Goal: Check status

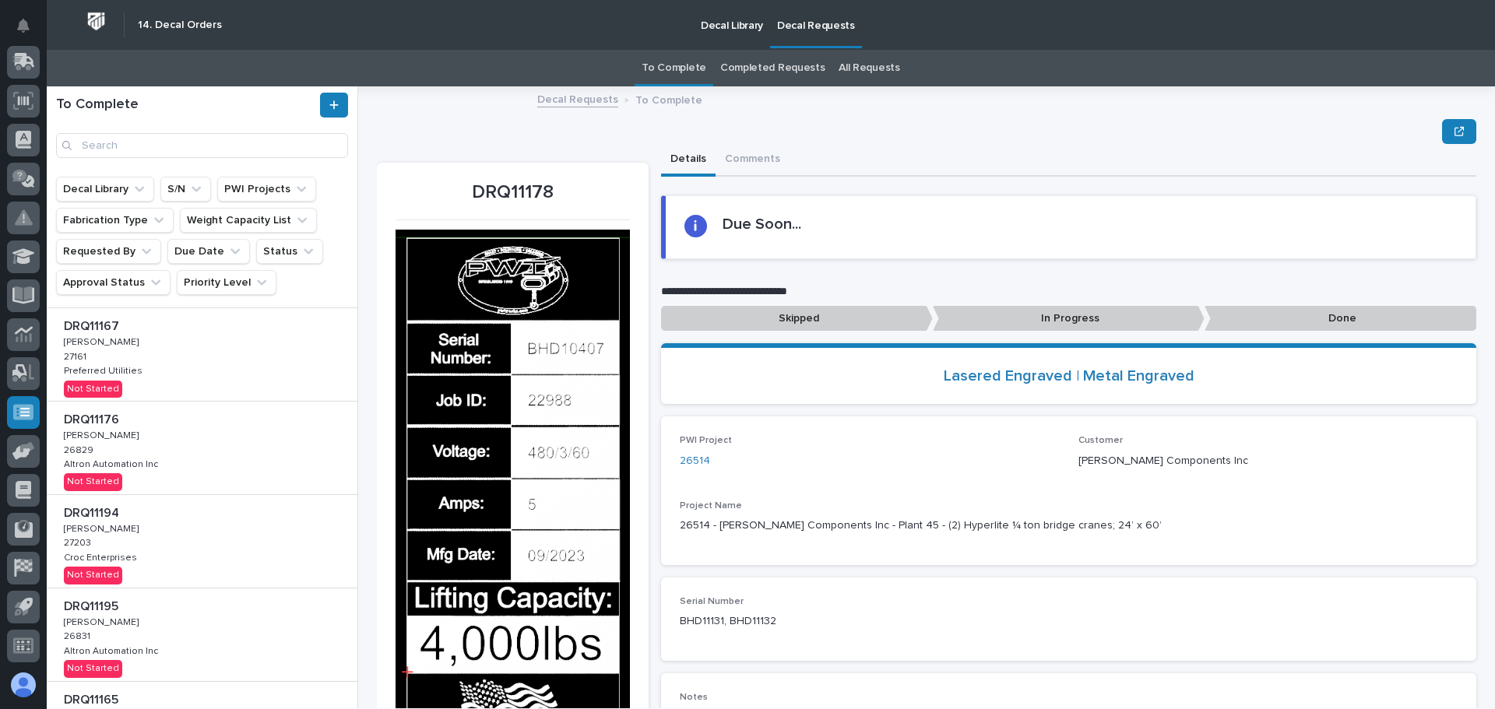
scroll to position [389, 0]
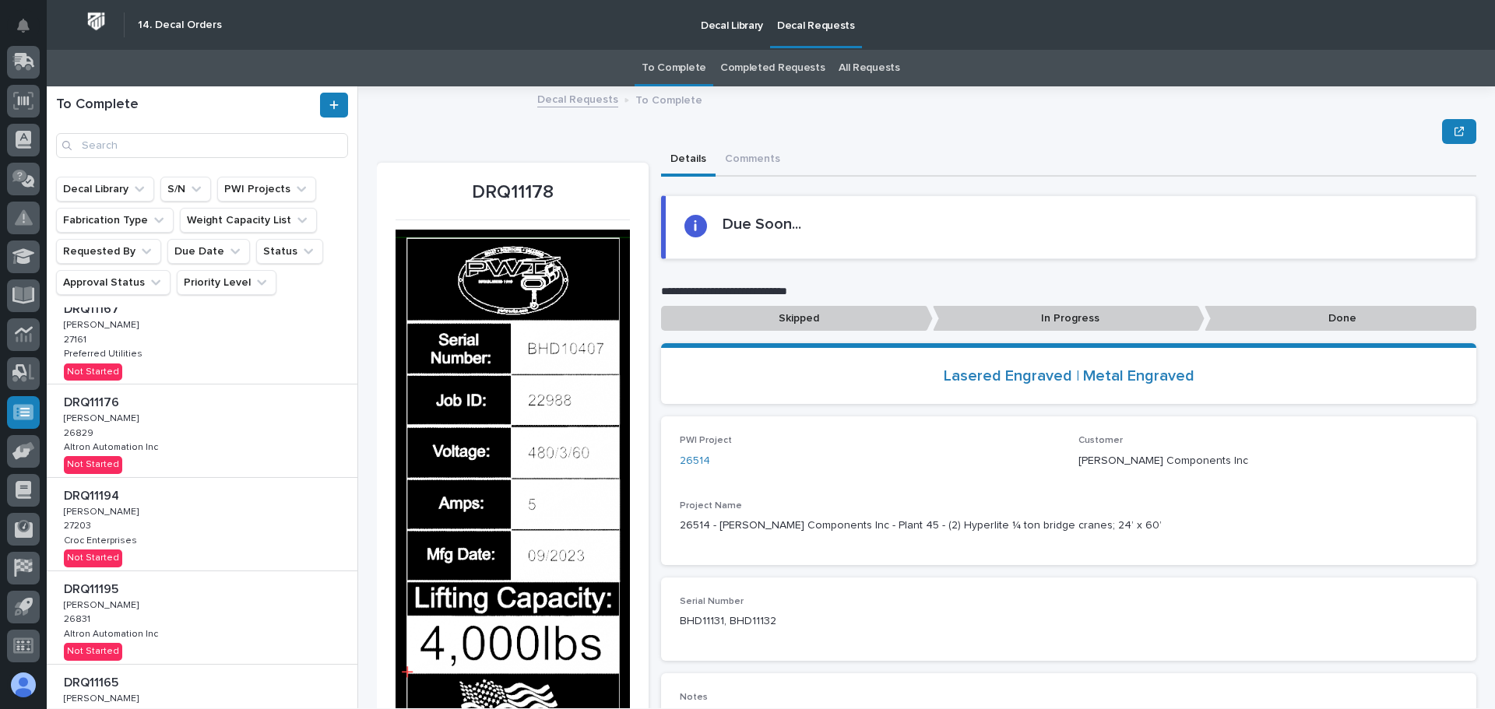
click at [178, 438] on div "DRQ11176 DRQ11176 [PERSON_NAME] [PERSON_NAME] 26829 26829 Altron Automation Inc…" at bounding box center [202, 431] width 311 height 93
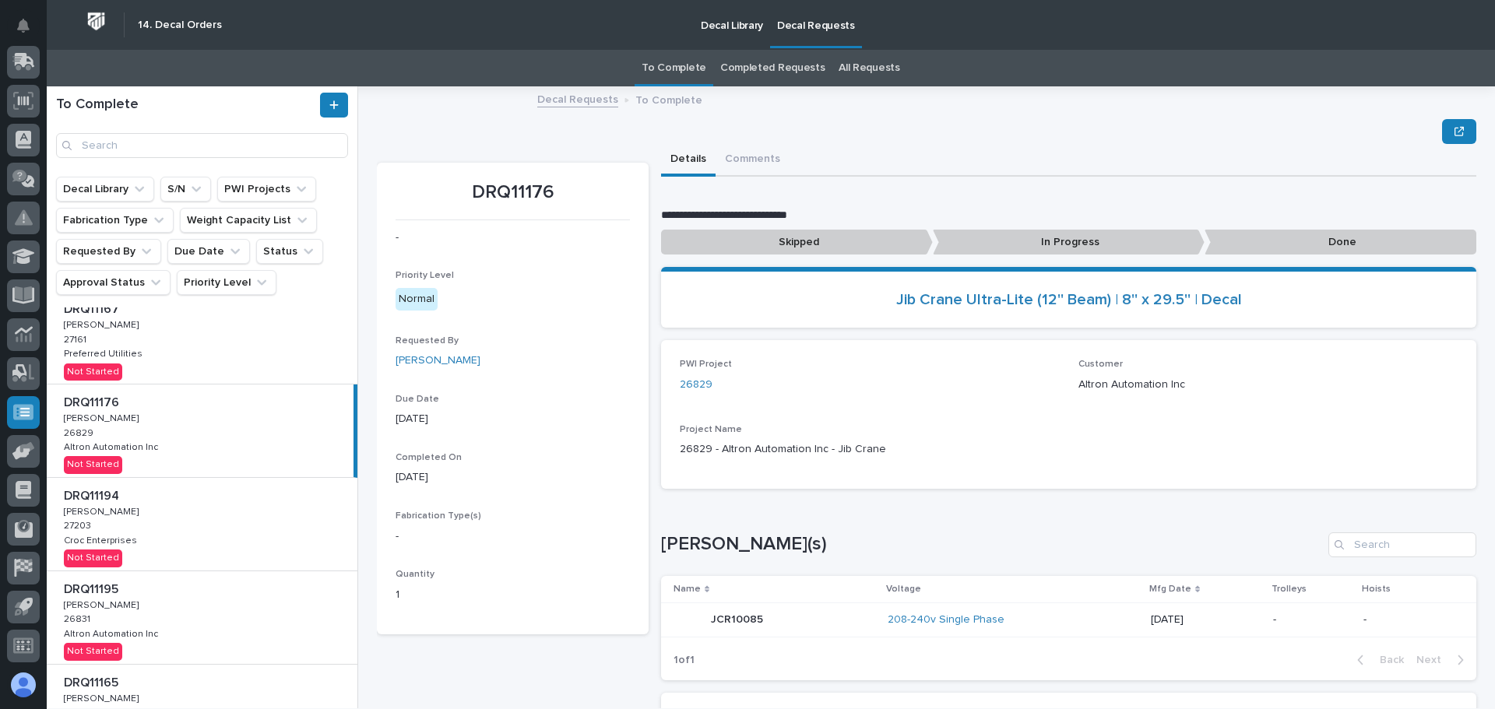
click at [1057, 236] on p "In Progress" at bounding box center [1069, 243] width 272 height 26
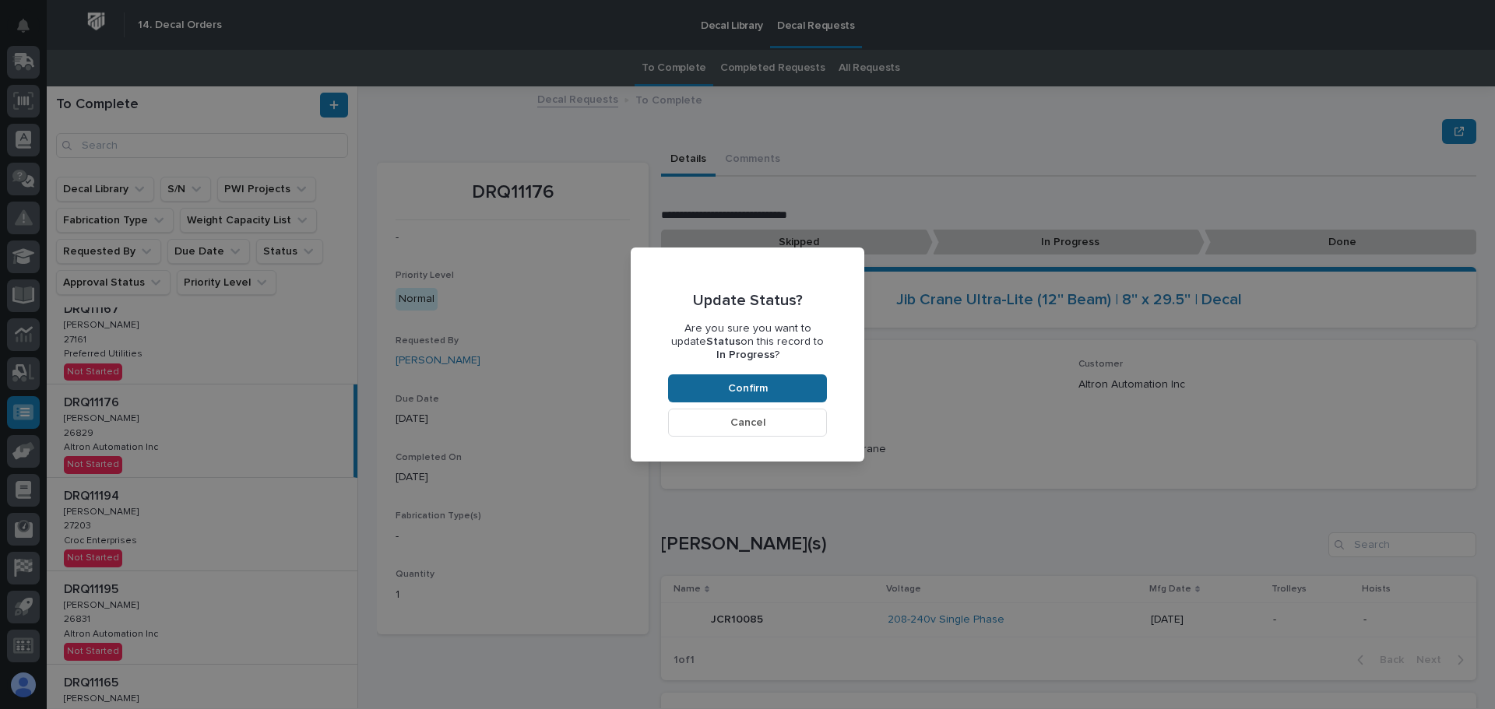
click at [780, 388] on button "Confirm" at bounding box center [747, 388] width 159 height 28
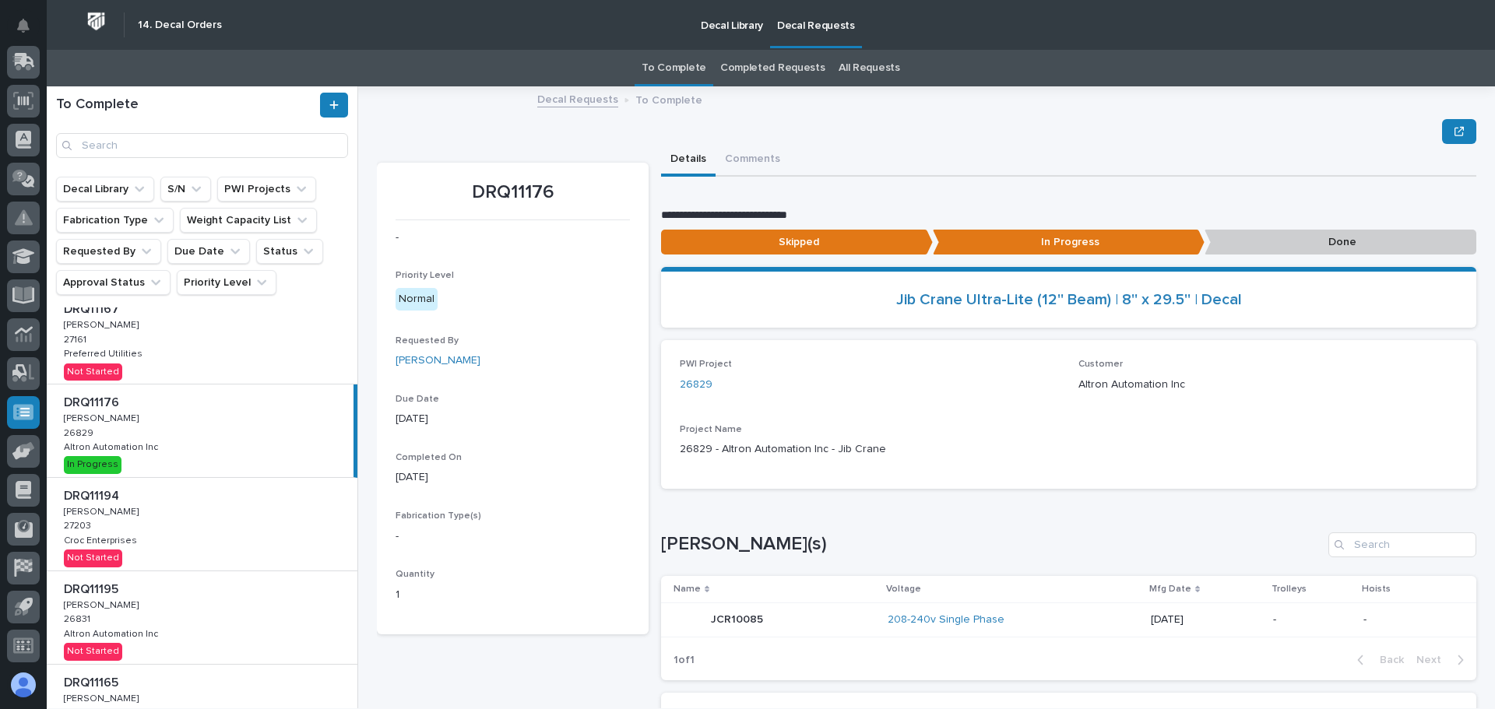
click at [1328, 243] on p "Done" at bounding box center [1340, 243] width 272 height 26
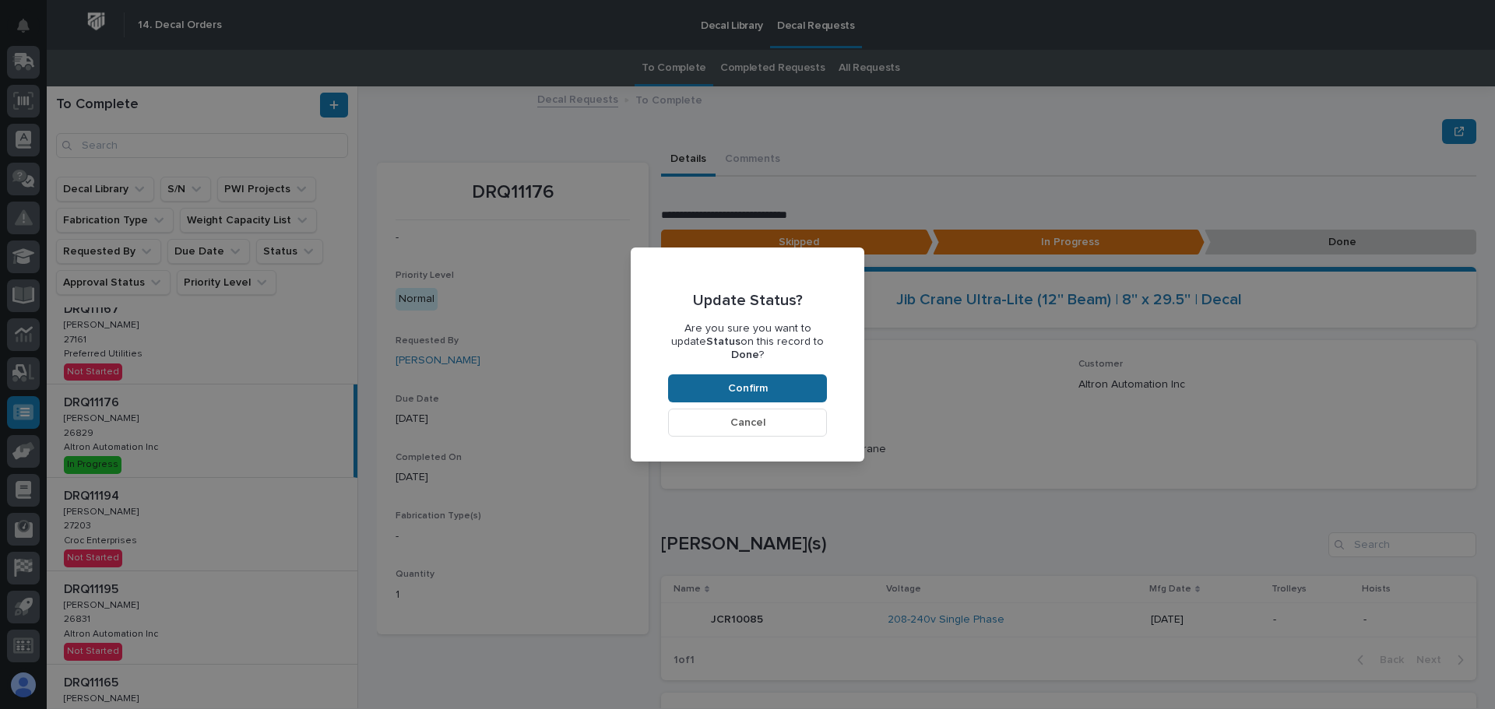
click at [760, 381] on span "Confirm" at bounding box center [748, 388] width 40 height 14
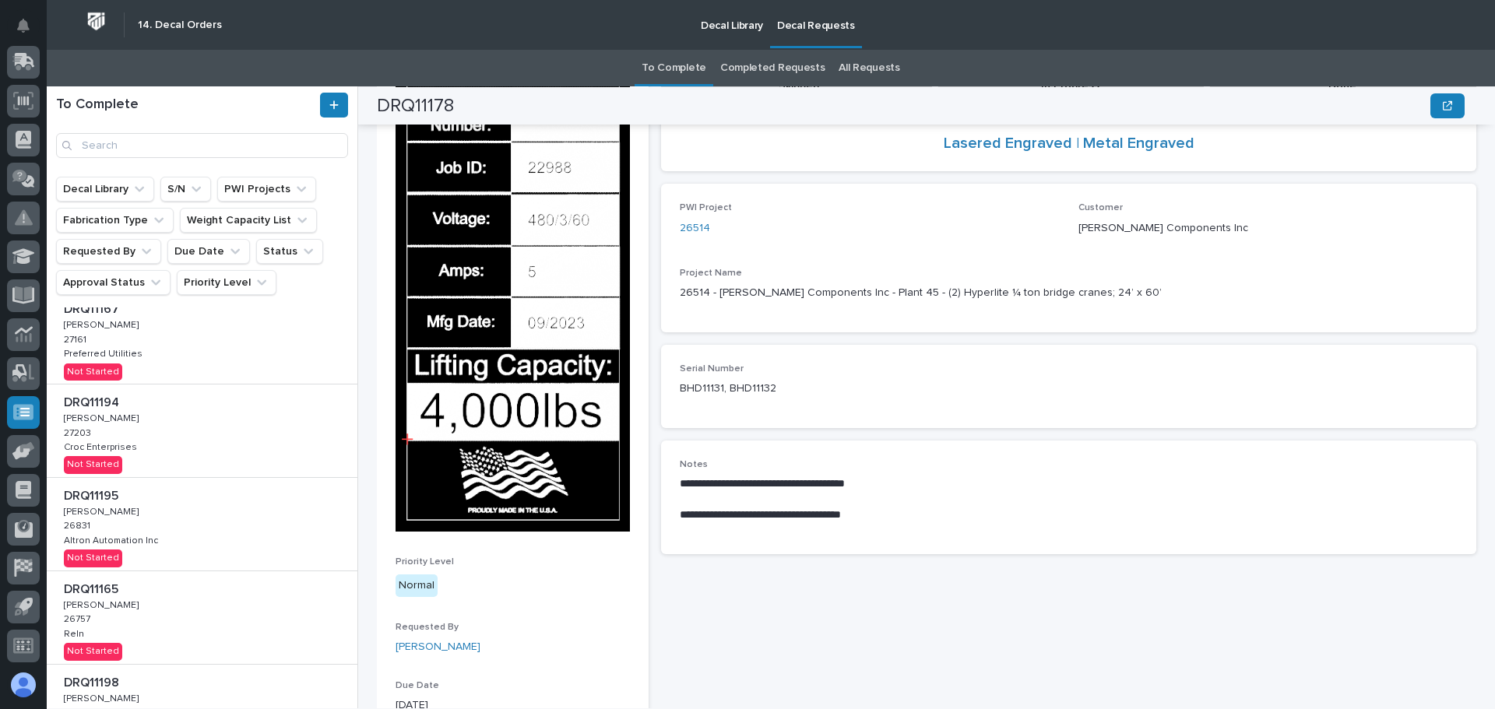
scroll to position [171, 0]
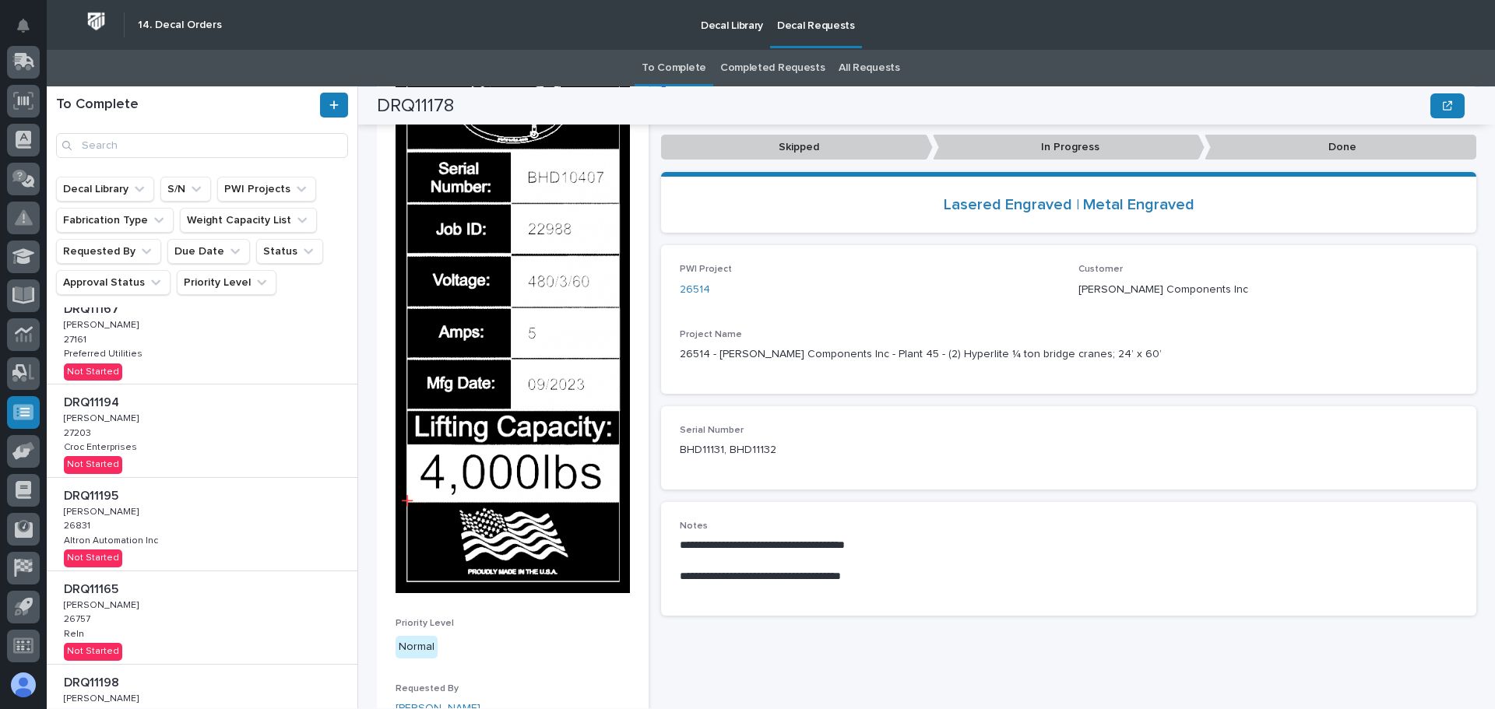
click at [1085, 146] on p "In Progress" at bounding box center [1069, 148] width 272 height 26
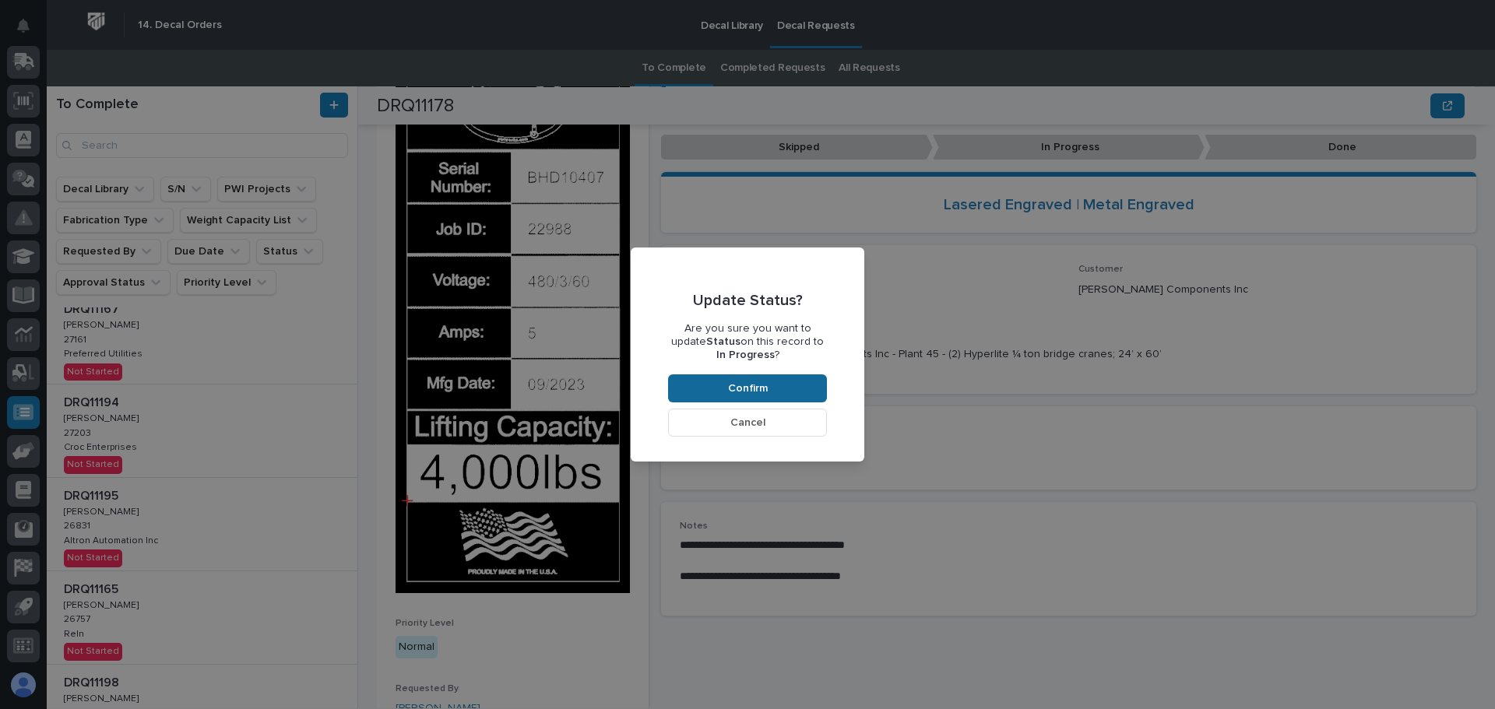
click at [815, 385] on button "Confirm" at bounding box center [747, 388] width 159 height 28
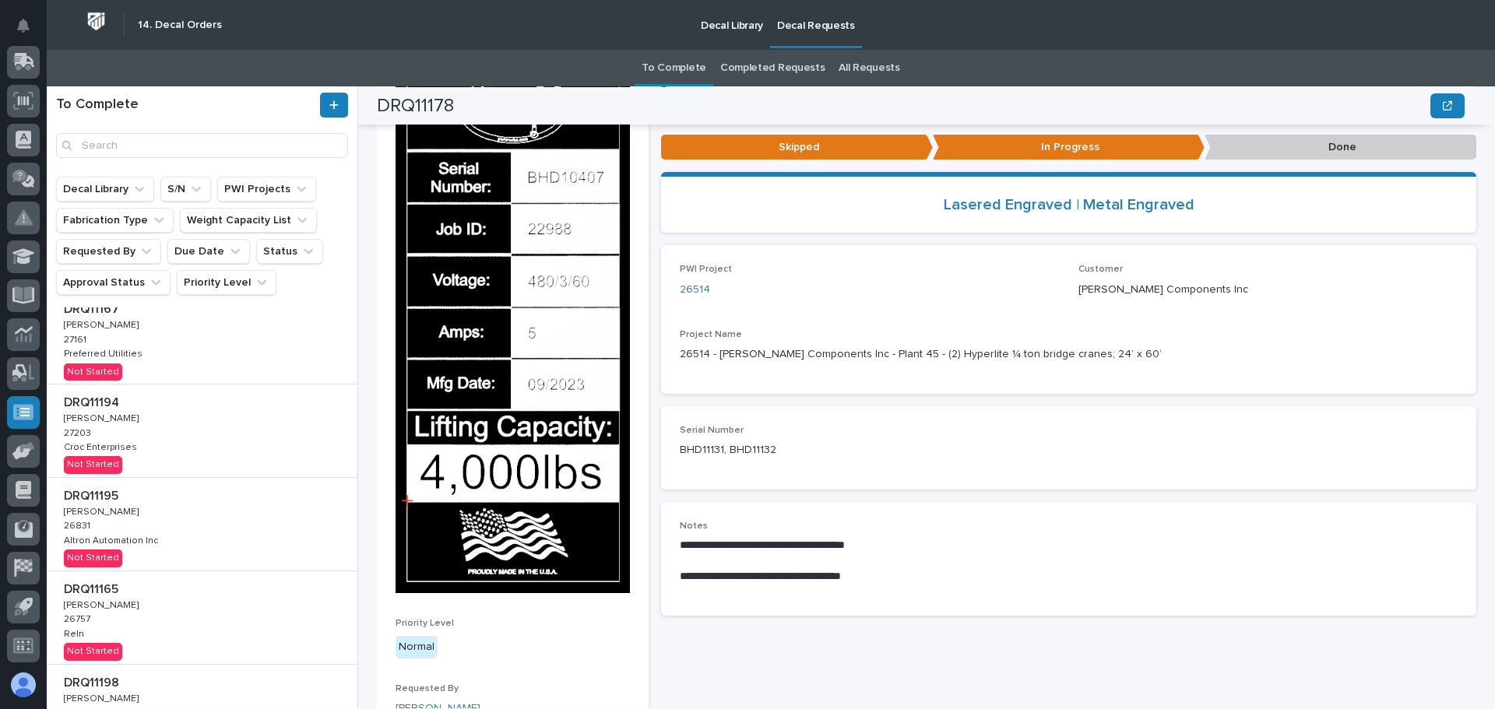
scroll to position [93, 0]
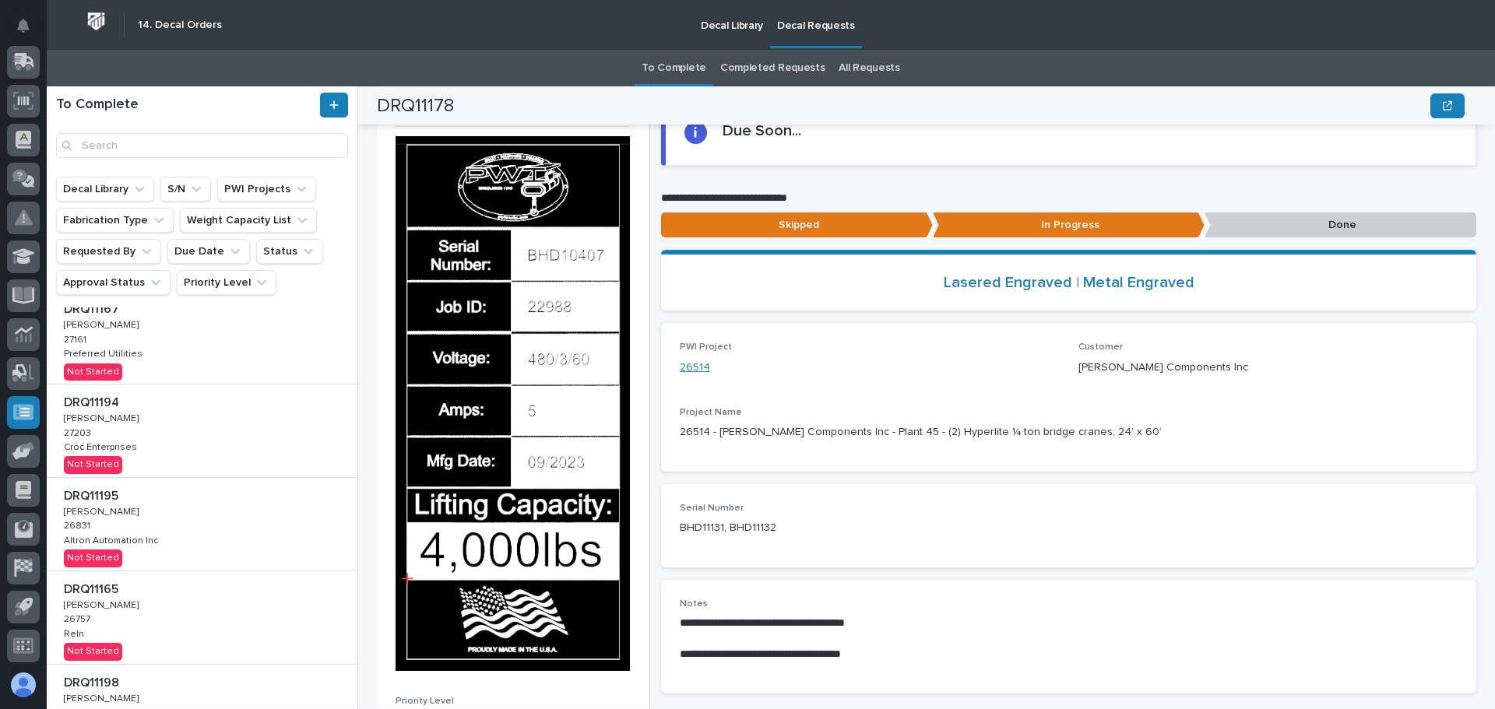
click at [698, 370] on link "26514" at bounding box center [695, 368] width 30 height 16
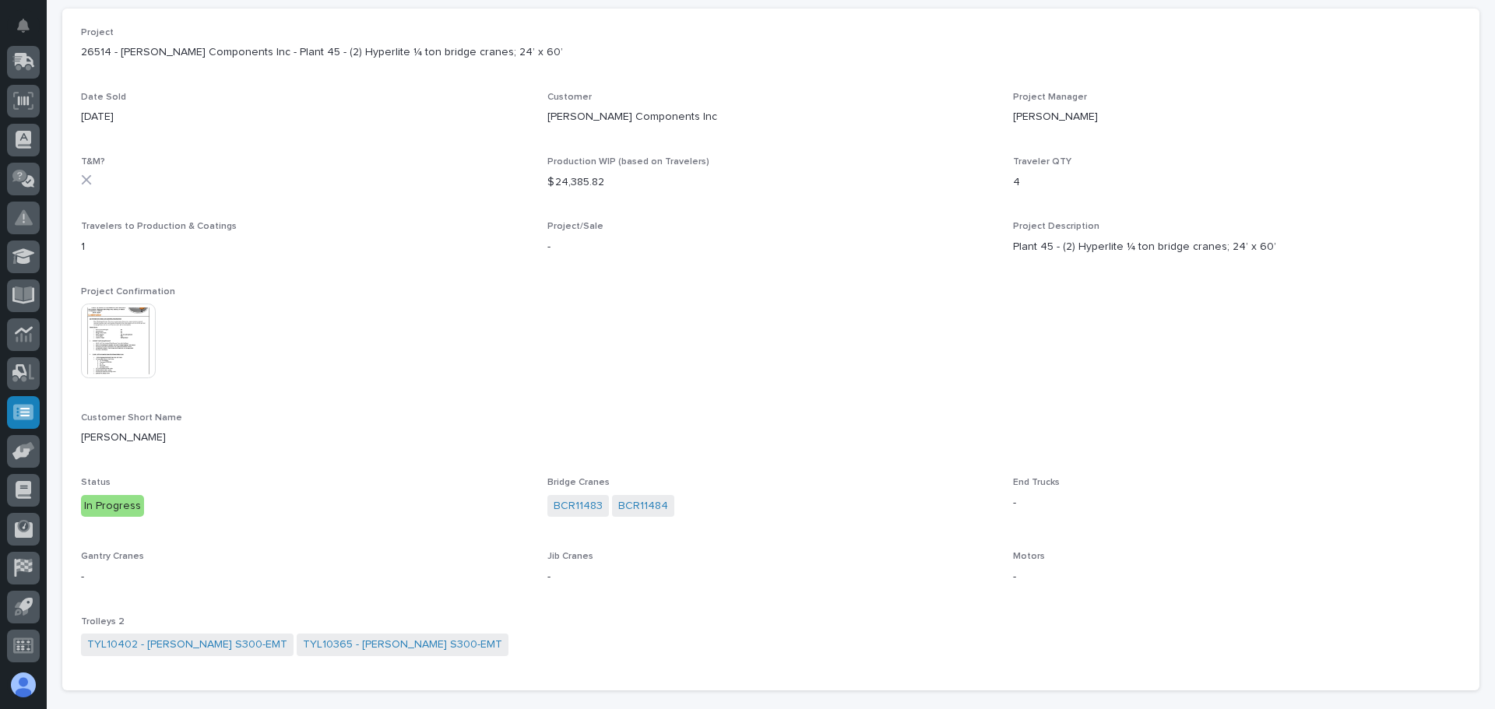
scroll to position [156, 0]
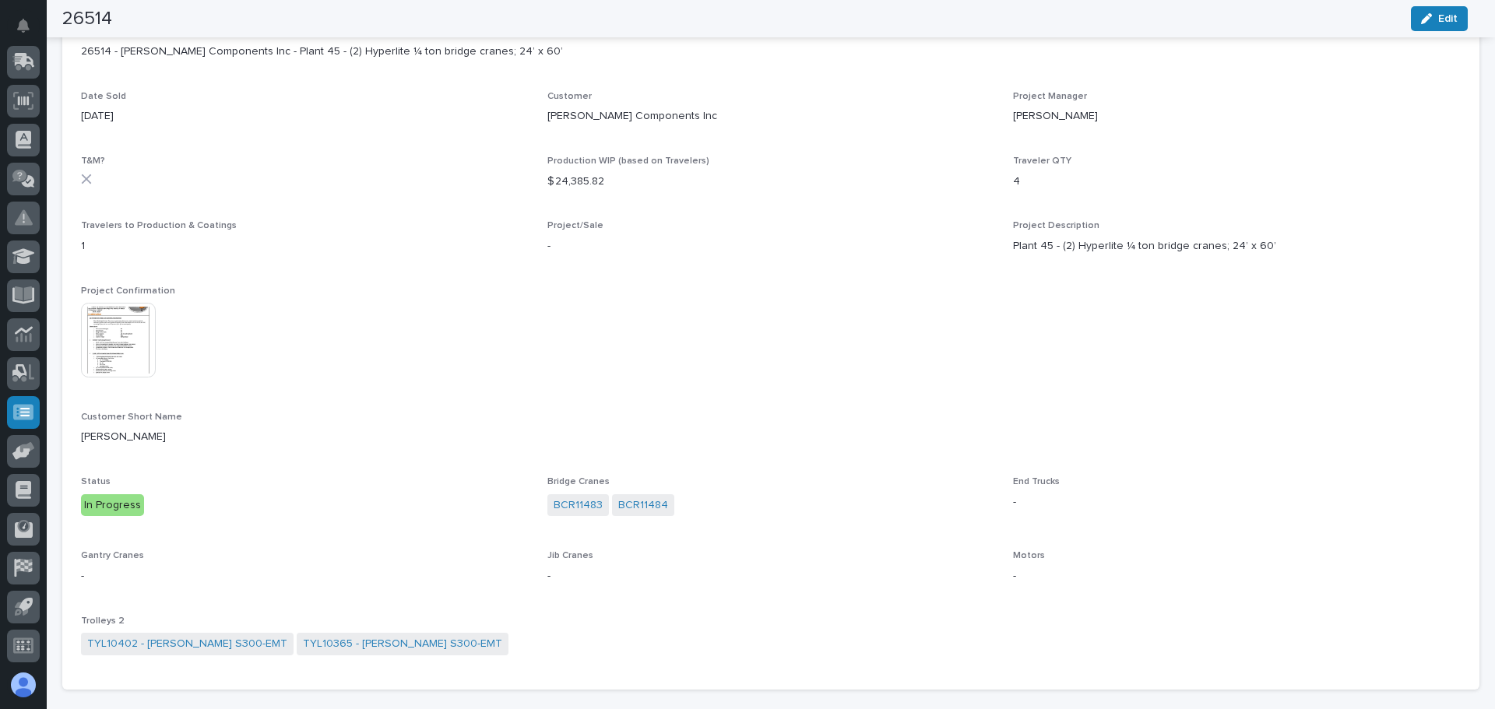
click at [120, 351] on img at bounding box center [118, 340] width 75 height 75
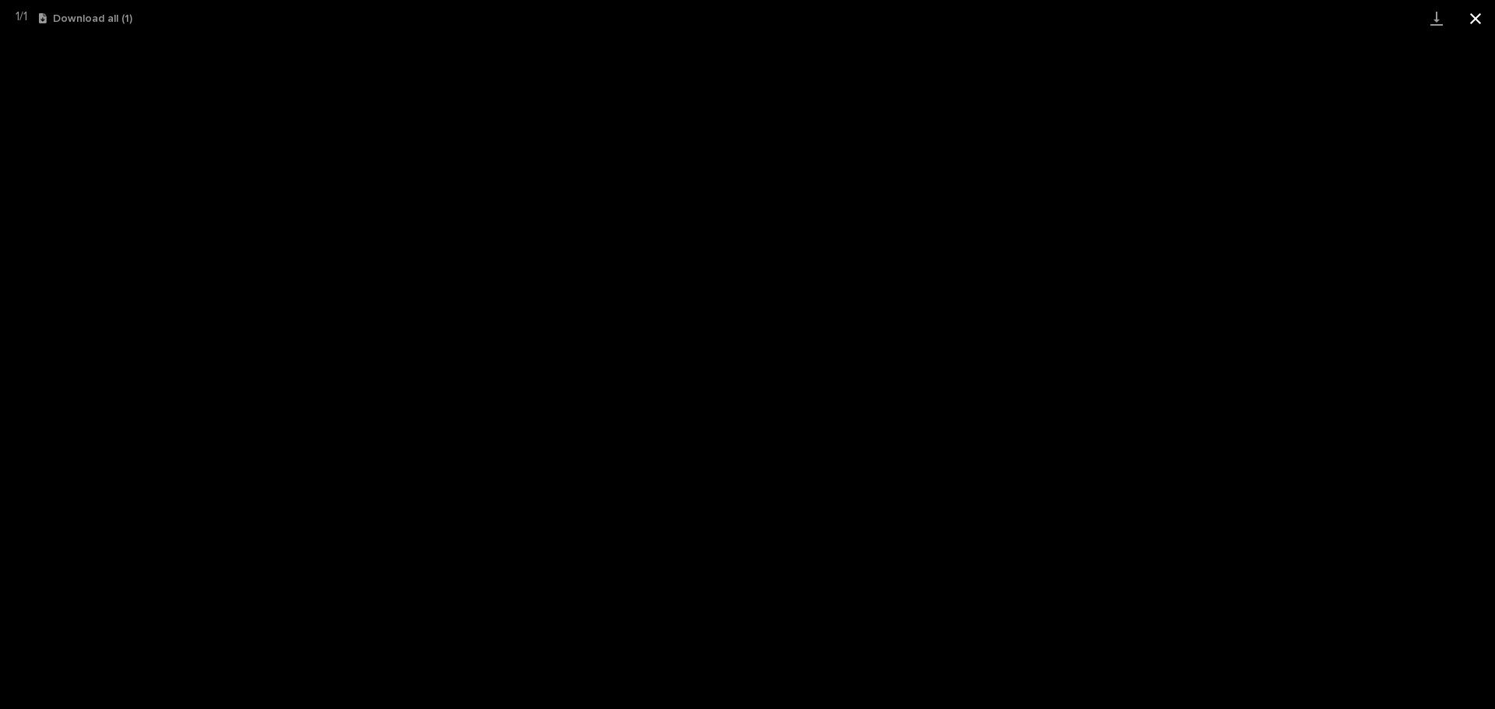
click at [1474, 18] on button "Close gallery" at bounding box center [1475, 18] width 39 height 37
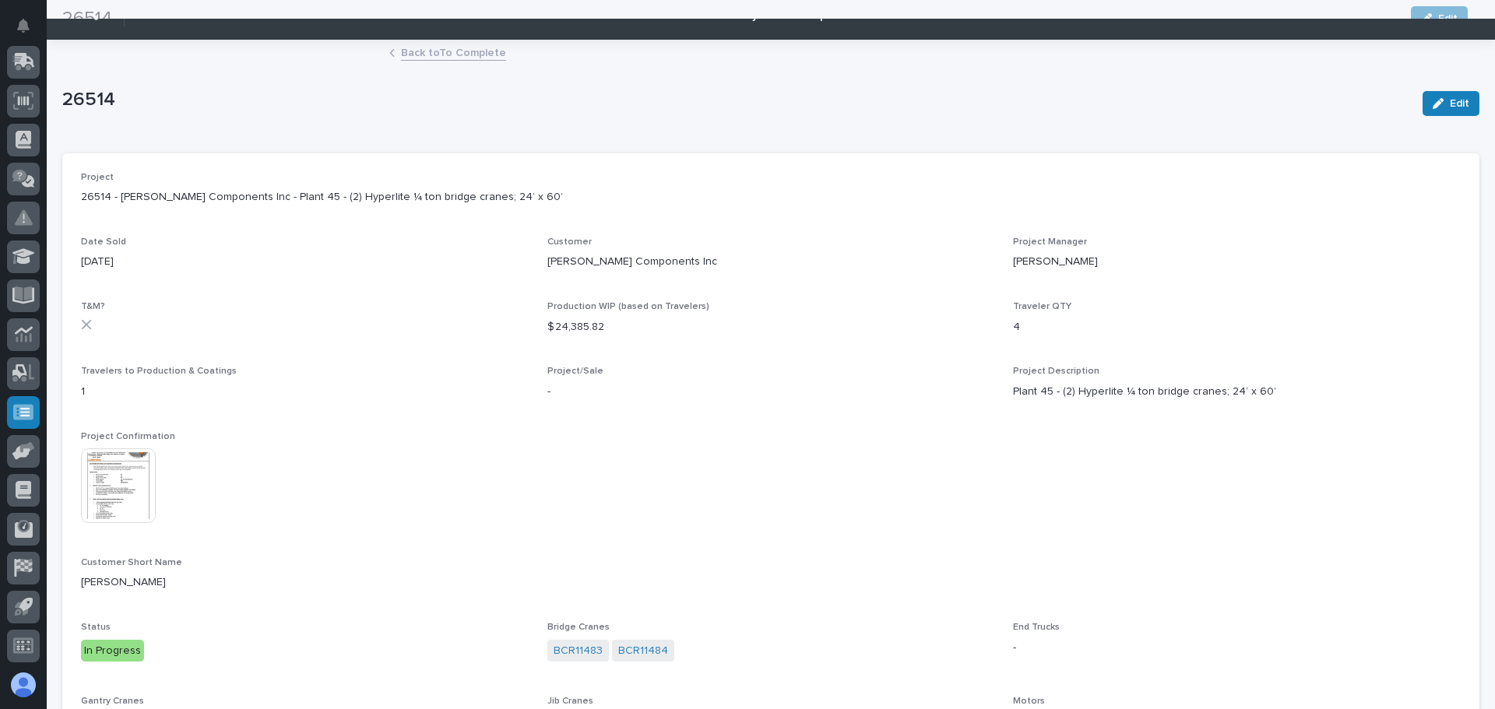
scroll to position [0, 0]
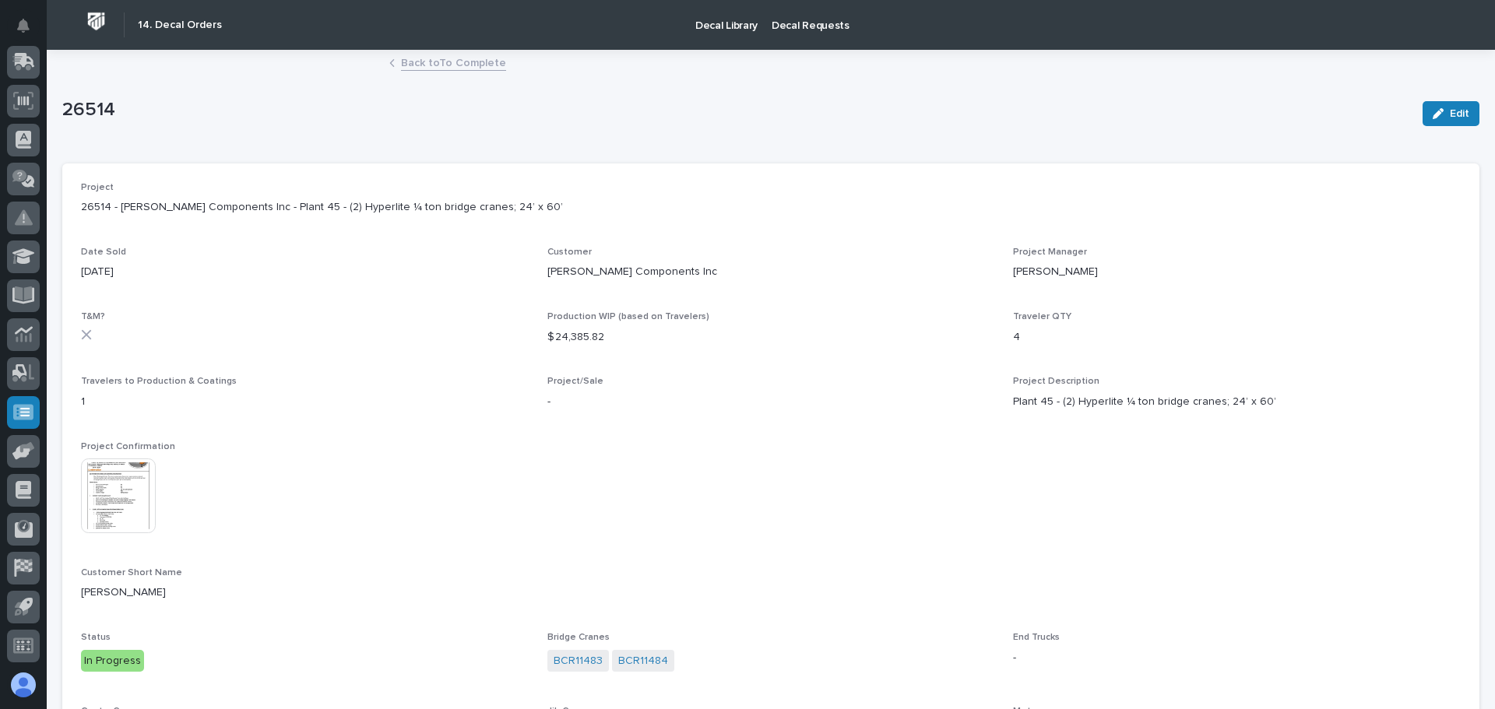
click at [474, 61] on link "Back to To Complete" at bounding box center [453, 62] width 105 height 18
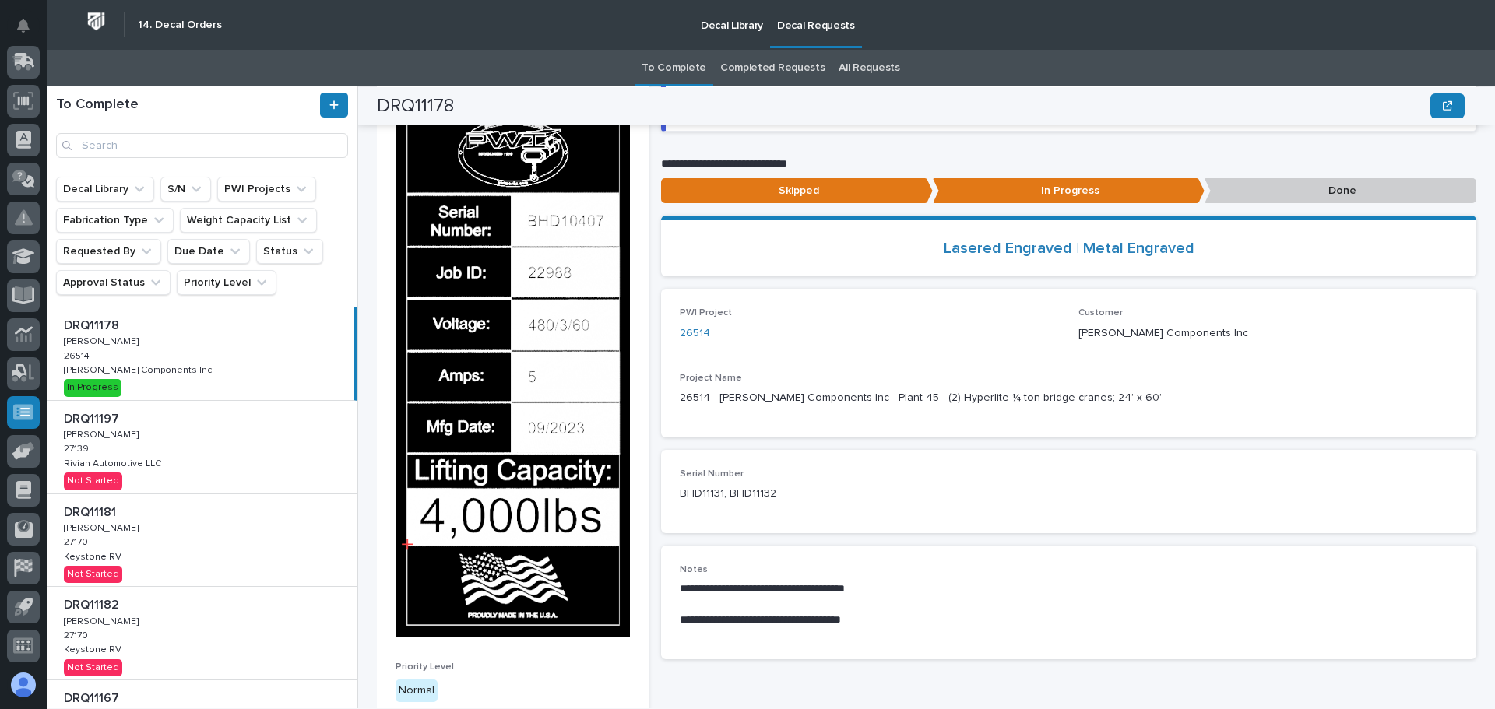
scroll to position [156, 0]
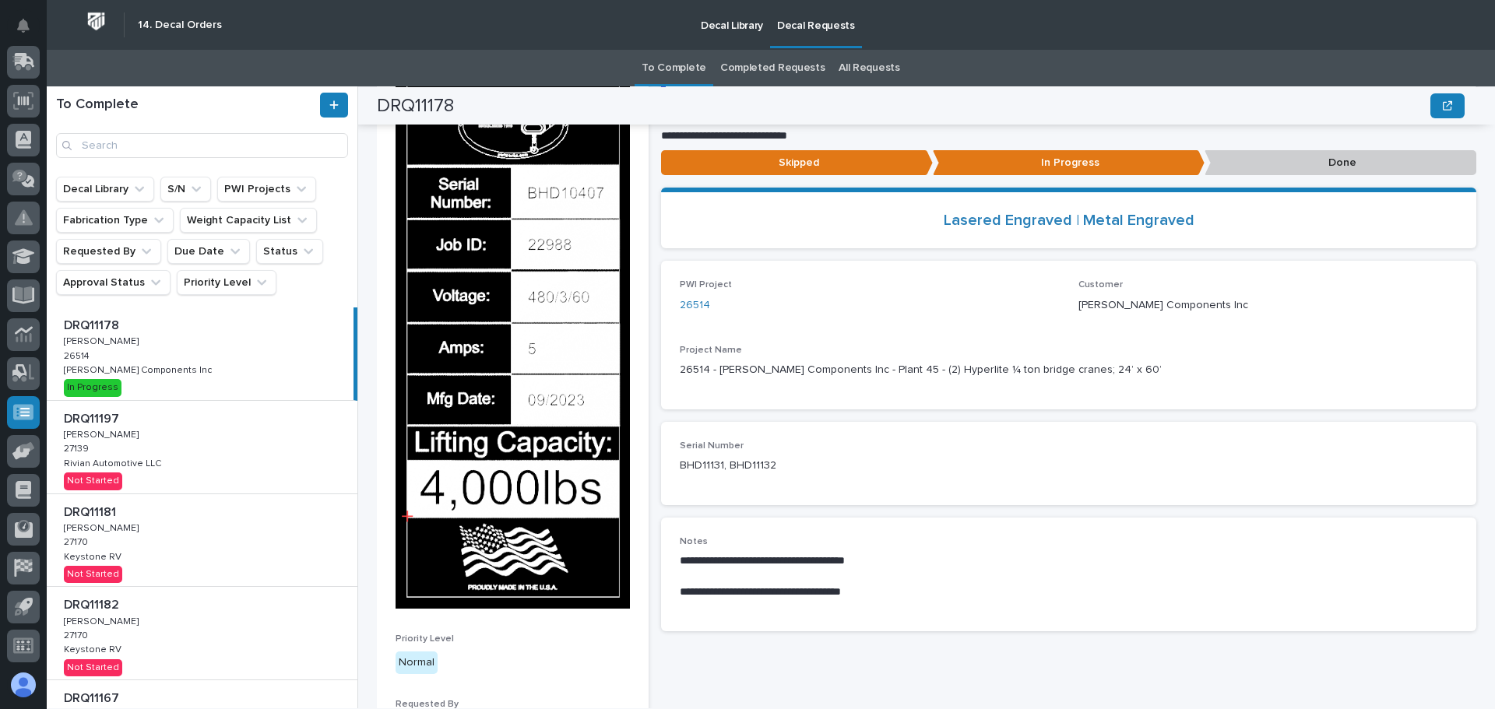
click at [404, 508] on img at bounding box center [513, 342] width 234 height 536
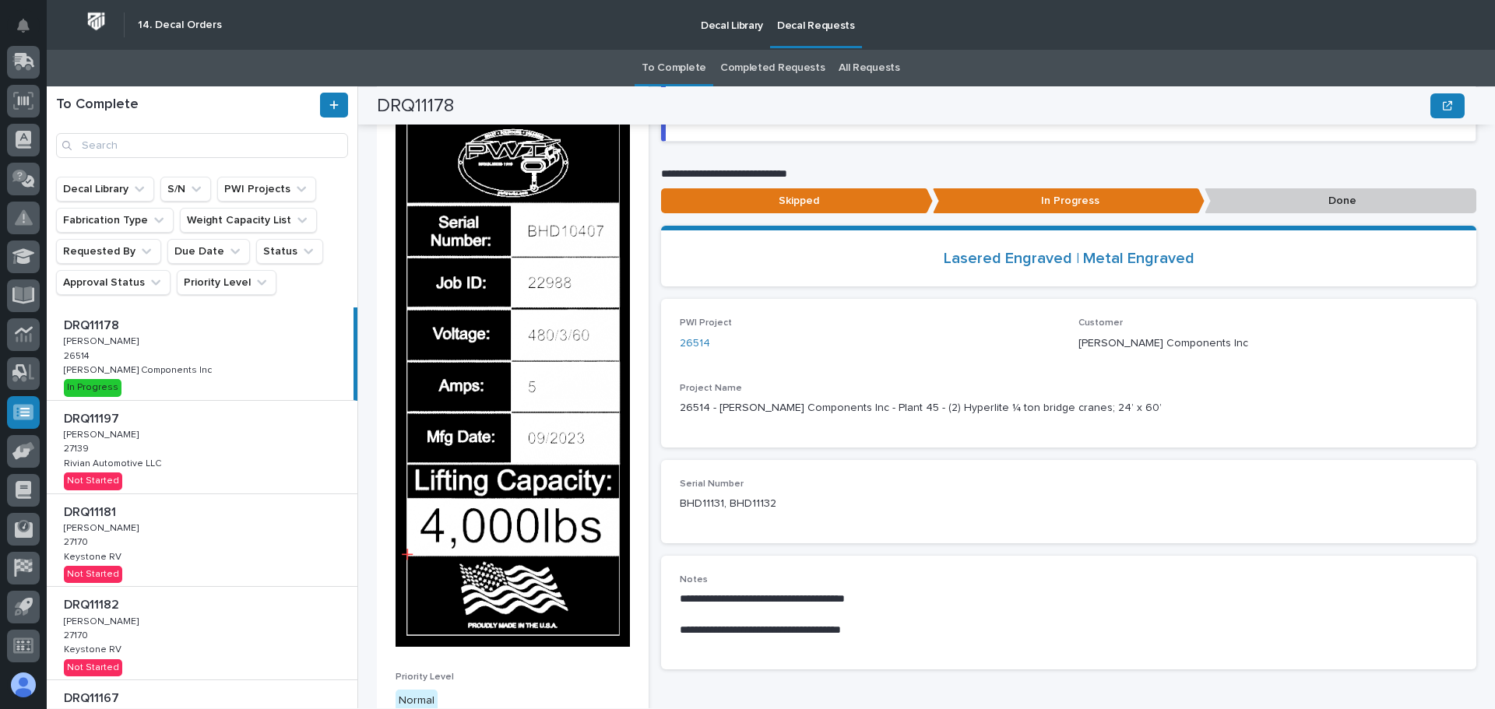
scroll to position [93, 0]
